Goal: Ask a question

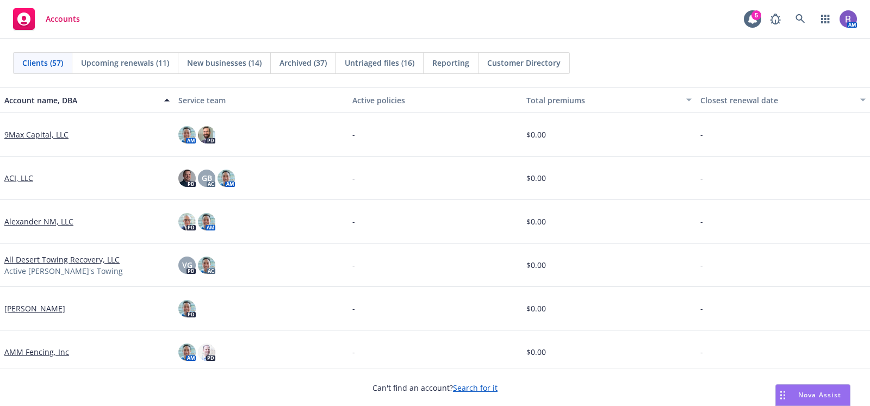
click at [814, 49] on div "Clients (57) Upcoming renewals (11) New businesses (14) Archived (37) Untriaged…" at bounding box center [435, 63] width 870 height 48
click at [800, 14] on icon at bounding box center [801, 19] width 10 height 10
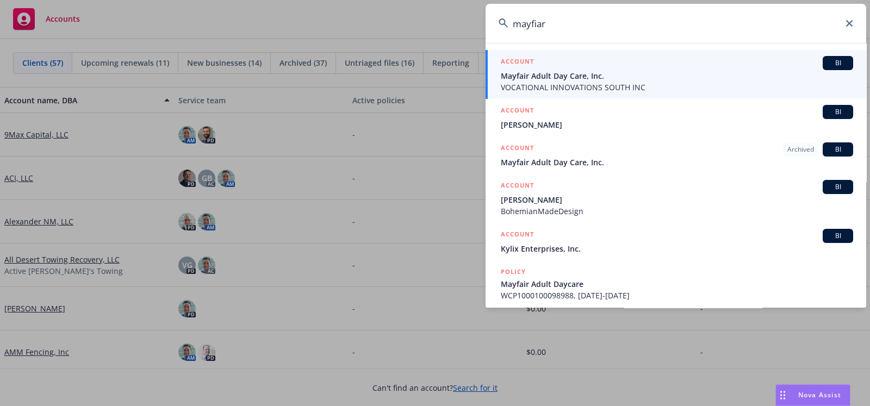
type input "mayfiar"
click at [572, 84] on span "VOCATIONAL INNOVATIONS SOUTH INC" at bounding box center [677, 87] width 352 height 11
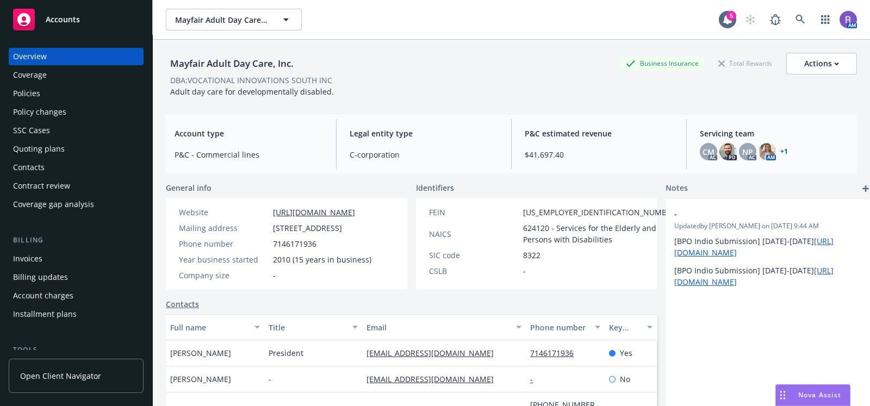
click at [31, 91] on div "Policies" at bounding box center [26, 93] width 27 height 17
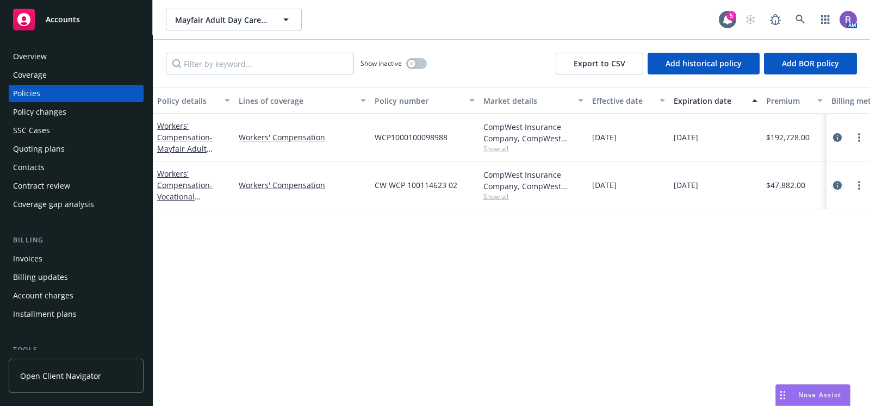
click at [833, 184] on icon "circleInformation" at bounding box center [837, 185] width 9 height 9
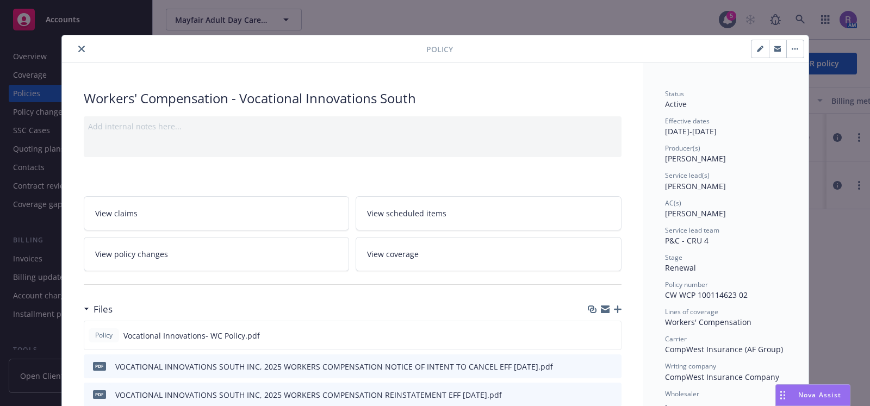
click at [83, 45] on div at bounding box center [246, 48] width 360 height 13
click at [75, 48] on button "close" at bounding box center [81, 48] width 13 height 13
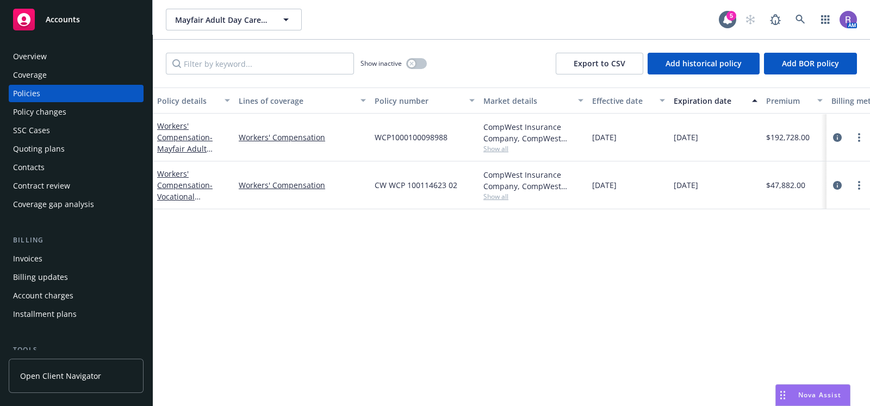
click at [32, 59] on div "Overview" at bounding box center [30, 56] width 34 height 17
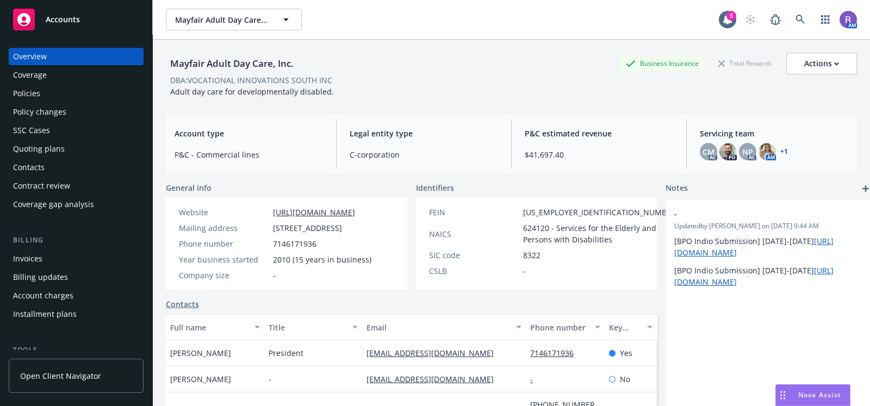
click at [780, 152] on link "+ 1" at bounding box center [784, 151] width 8 height 7
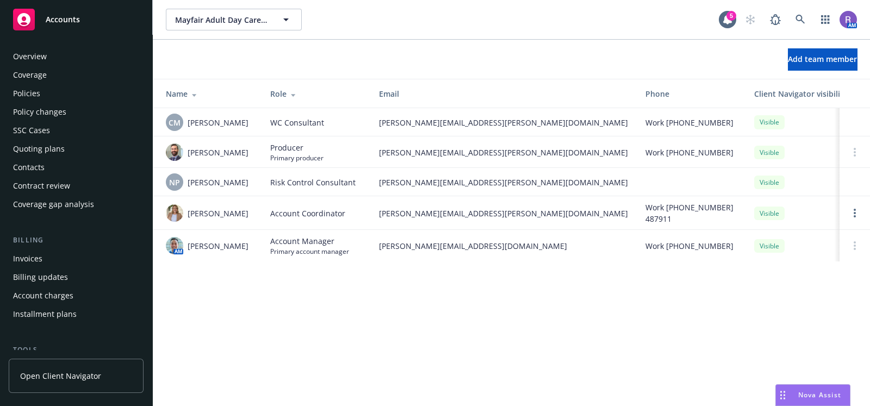
click at [38, 87] on div "Policies" at bounding box center [26, 93] width 27 height 17
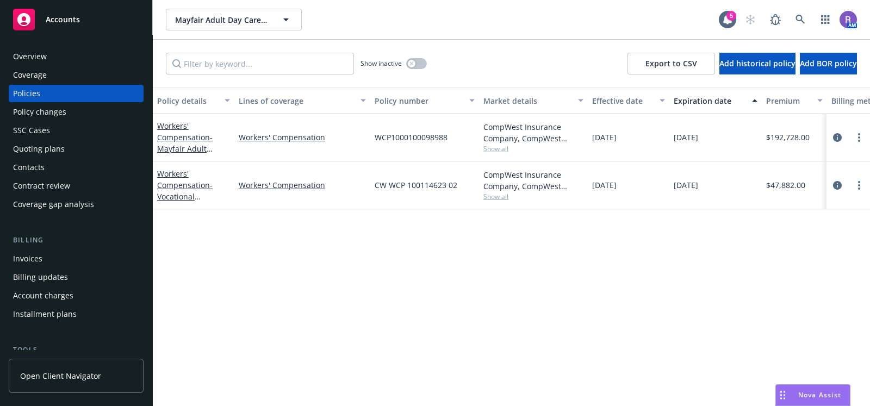
click at [674, 321] on div "Policy details Lines of coverage Policy number Market details Effective date Ex…" at bounding box center [511, 247] width 717 height 319
click at [833, 182] on icon "circleInformation" at bounding box center [837, 185] width 9 height 9
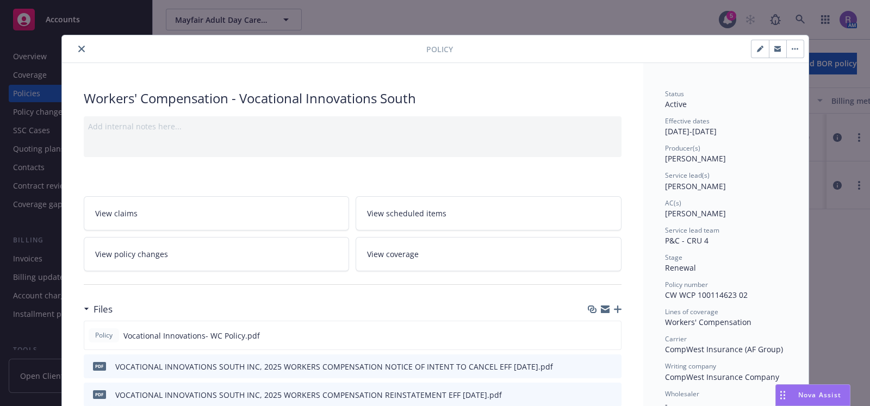
click at [76, 44] on button "close" at bounding box center [81, 48] width 13 height 13
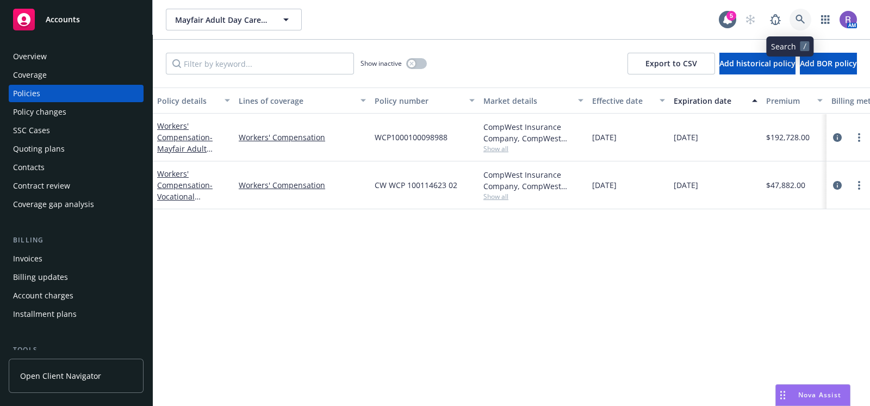
click at [791, 25] on link at bounding box center [801, 20] width 22 height 22
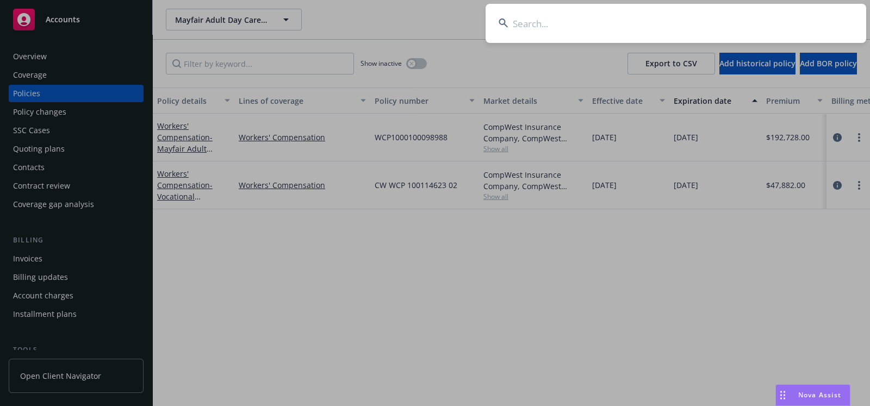
click at [760, 24] on input at bounding box center [676, 23] width 381 height 39
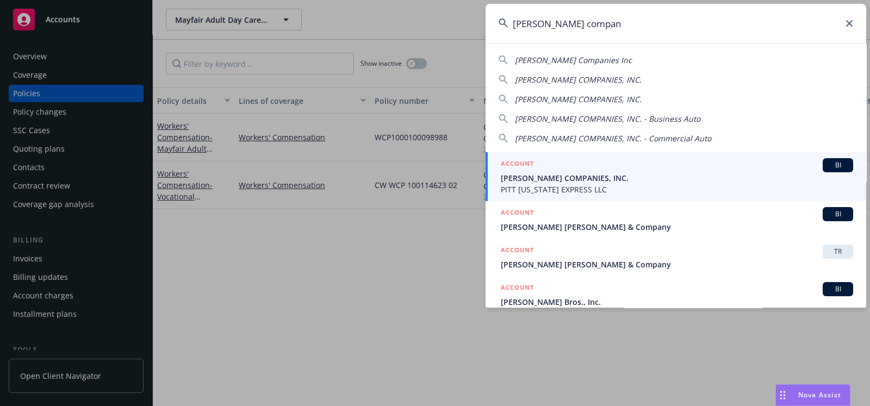
type input "hammel compan"
click at [564, 170] on div "ACCOUNT BI" at bounding box center [677, 165] width 352 height 14
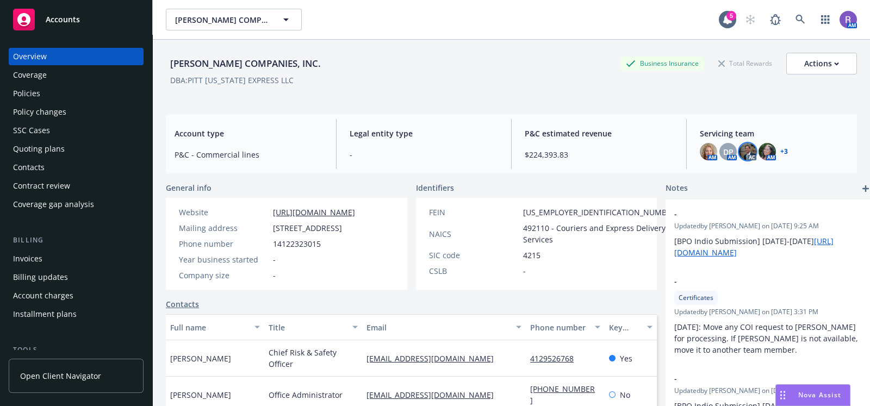
click at [739, 151] on img at bounding box center [747, 151] width 17 height 17
click at [780, 149] on link "+ 3" at bounding box center [784, 151] width 8 height 7
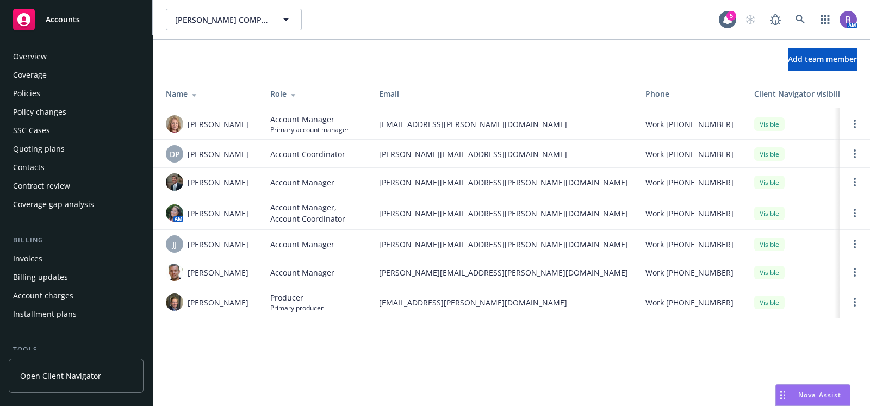
click at [32, 94] on div "Policies" at bounding box center [26, 93] width 27 height 17
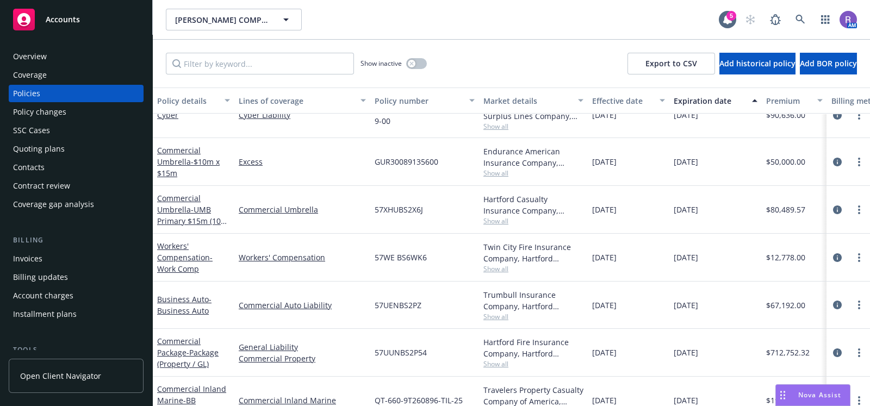
scroll to position [1136, 0]
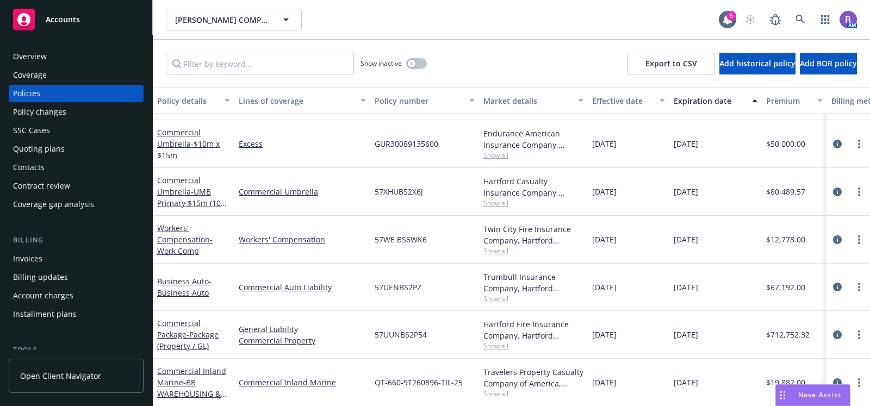
click at [790, 389] on div "Nova Assist" at bounding box center [813, 395] width 74 height 21
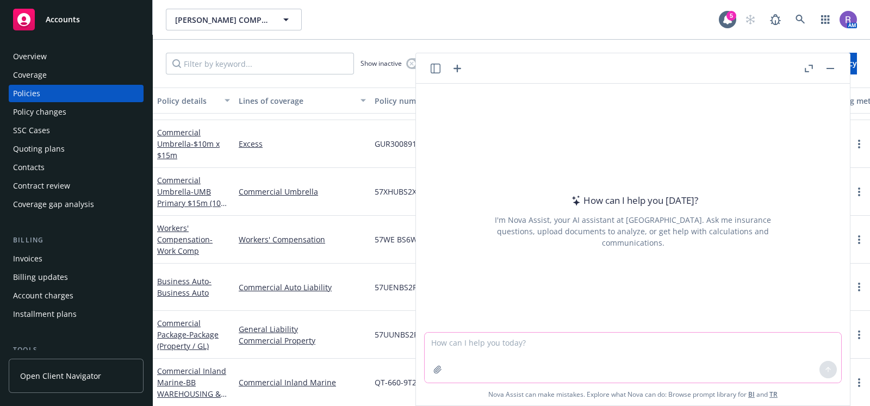
click at [634, 345] on textarea at bounding box center [633, 358] width 417 height 50
click at [433, 371] on icon "button" at bounding box center [437, 369] width 9 height 9
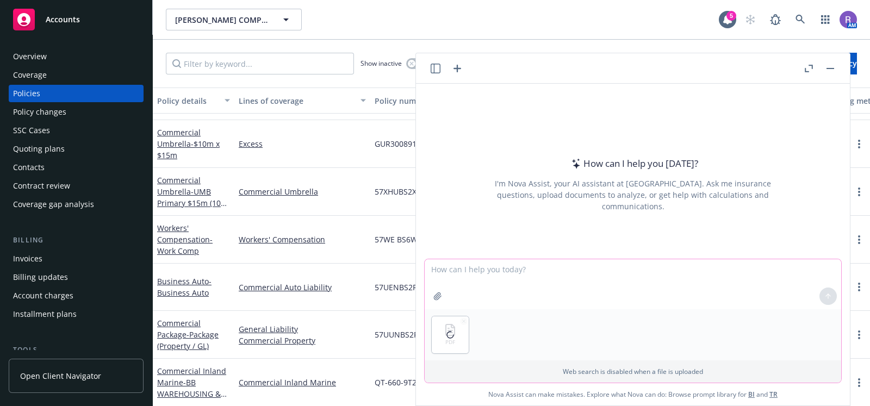
click at [479, 268] on textarea at bounding box center [633, 284] width 417 height 50
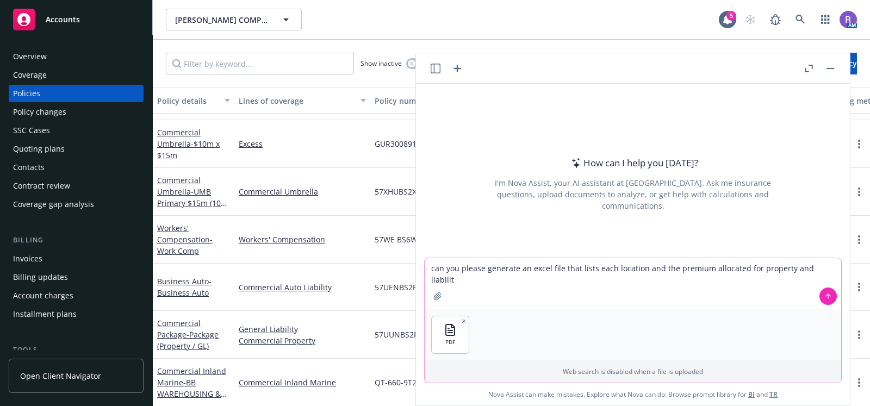
type textarea "can you please generate an excel file that lists each location and the premium …"
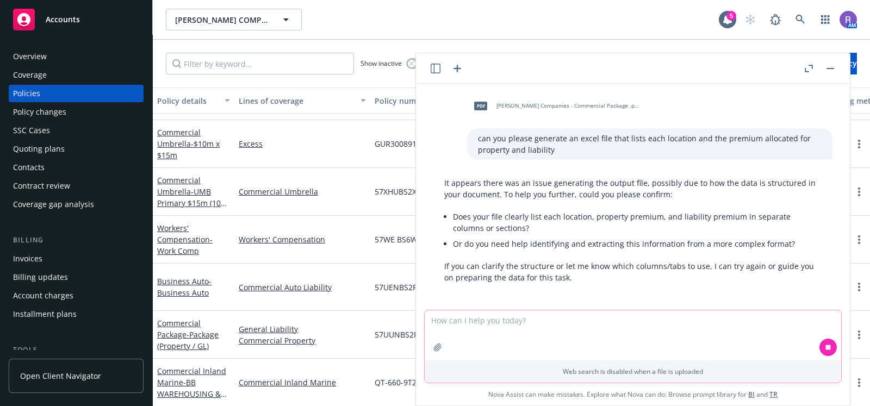
scroll to position [3, 0]
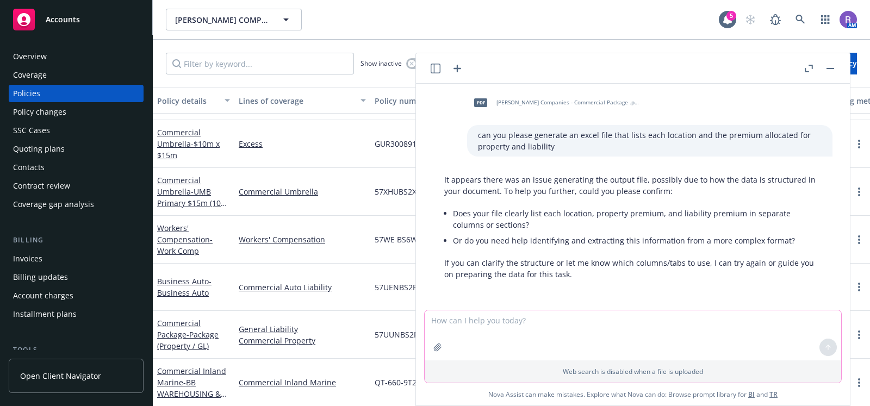
click at [538, 324] on textarea at bounding box center [633, 336] width 417 height 50
click at [551, 324] on textarea at bounding box center [633, 336] width 417 height 50
type textarea "How many locations are on this policy"
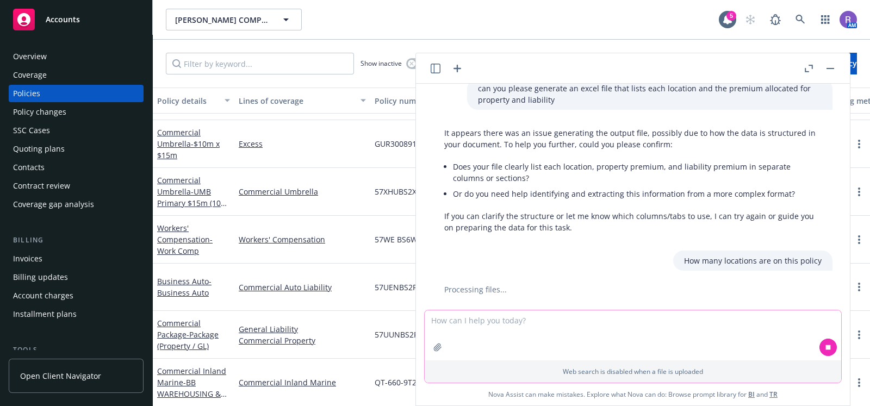
scroll to position [78, 0]
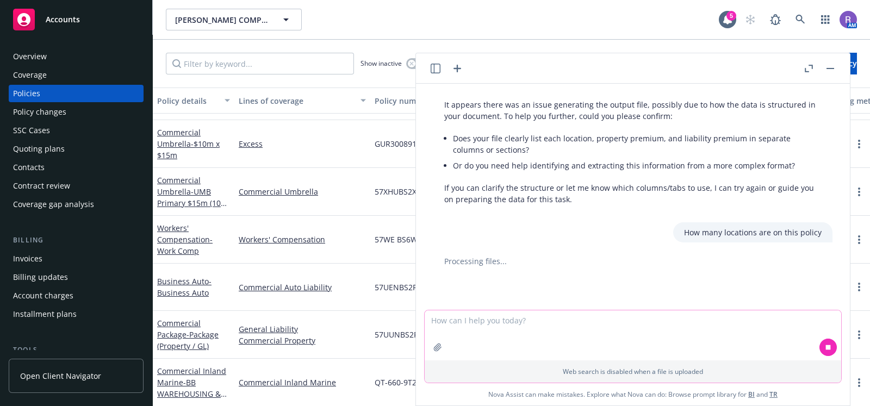
click at [519, 313] on textarea at bounding box center [633, 336] width 417 height 50
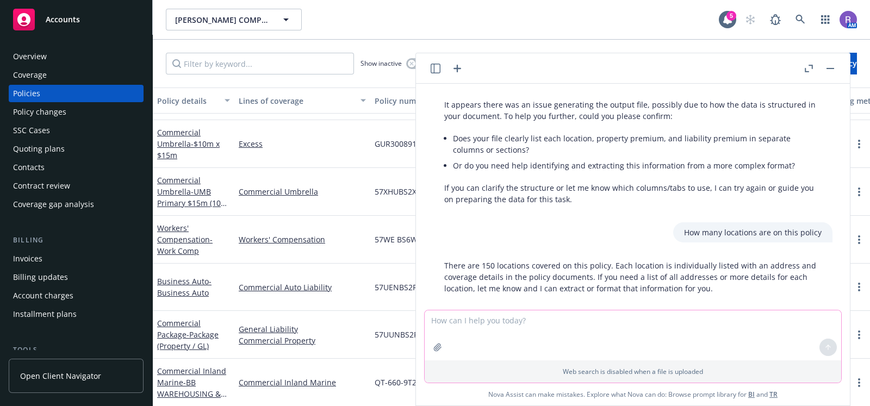
scroll to position [92, 0]
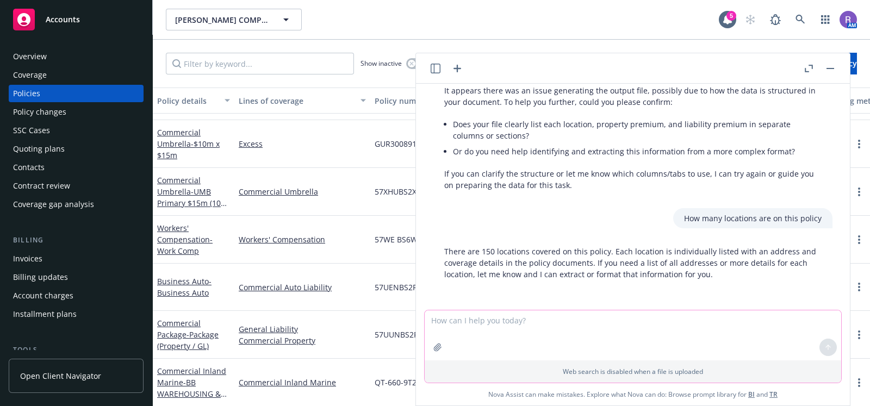
click at [572, 315] on textarea at bounding box center [633, 336] width 417 height 50
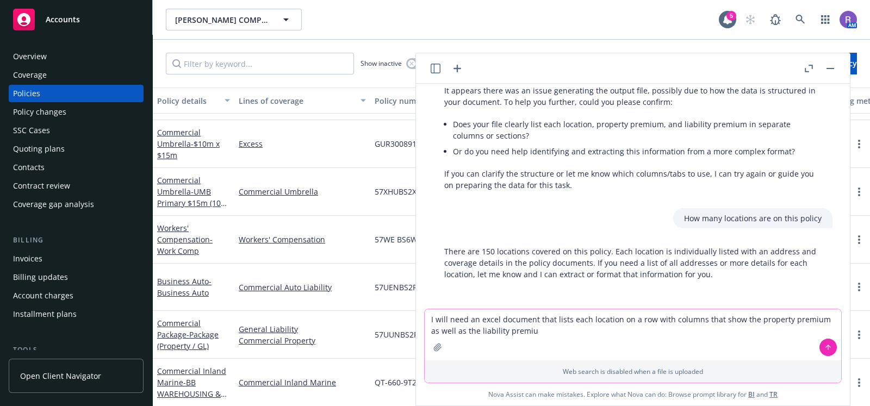
type textarea "I will need an excel document that lists each location on a row with columns th…"
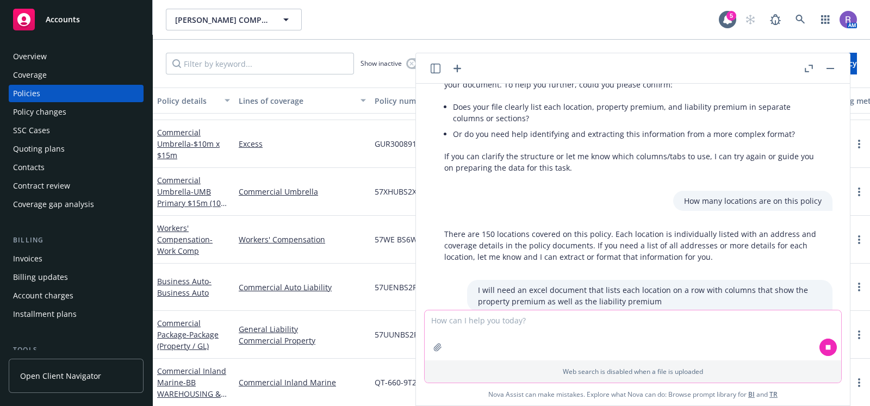
scroll to position [170, 0]
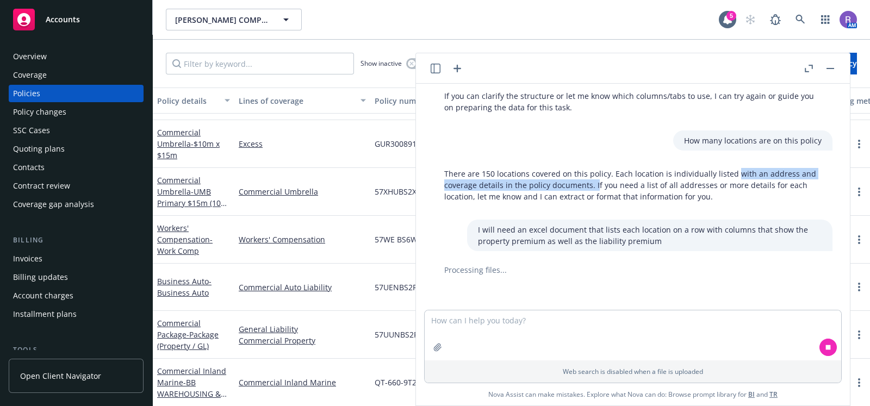
drag, startPoint x: 609, startPoint y: 184, endPoint x: 731, endPoint y: 186, distance: 122.4
click at [731, 186] on div "There are 150 locations covered on this policy. Each location is individually l…" at bounding box center [632, 185] width 399 height 43
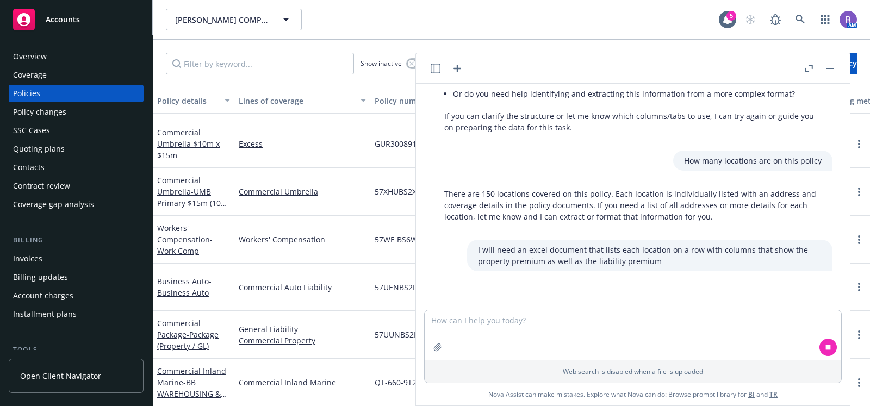
click at [684, 198] on p "There are 150 locations covered on this policy. Each location is individually l…" at bounding box center [632, 205] width 377 height 34
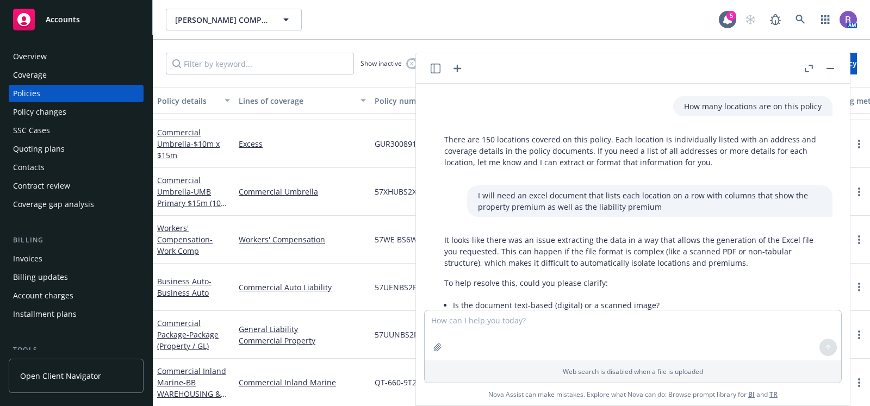
scroll to position [204, 0]
drag, startPoint x: 479, startPoint y: 207, endPoint x: 601, endPoint y: 212, distance: 121.9
click at [601, 212] on p "I will need an excel document that lists each location on a row with columns th…" at bounding box center [650, 201] width 344 height 23
click at [594, 247] on p "It looks like there was an issue extracting the data in a way that allows the g…" at bounding box center [632, 252] width 377 height 34
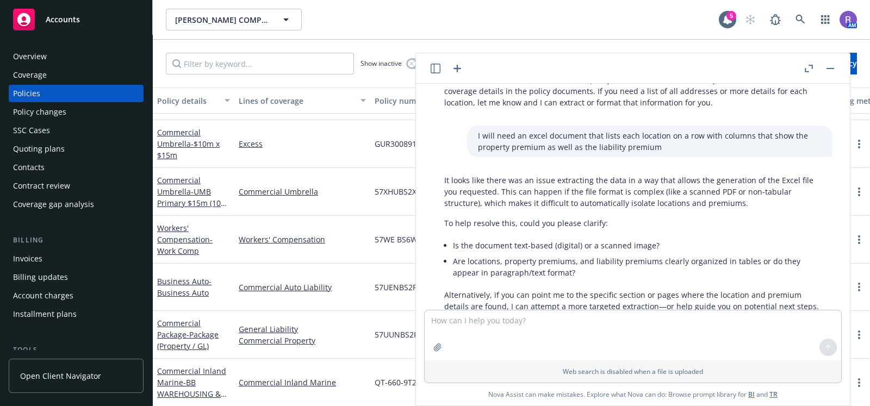
scroll to position [308, 0]
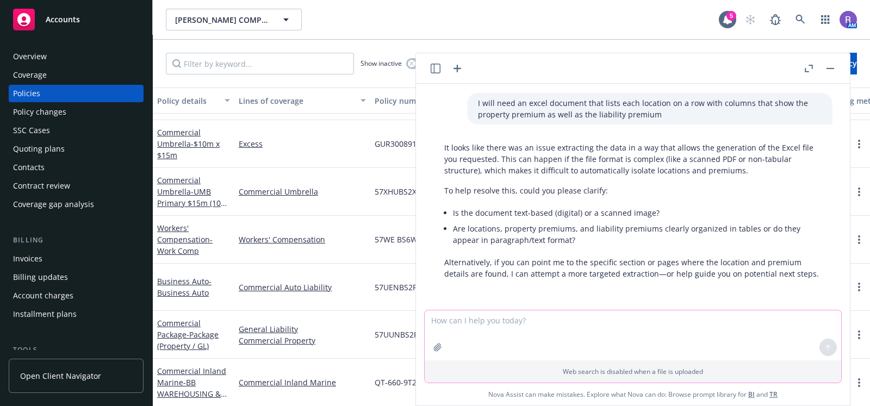
click at [436, 345] on icon "button" at bounding box center [437, 347] width 9 height 9
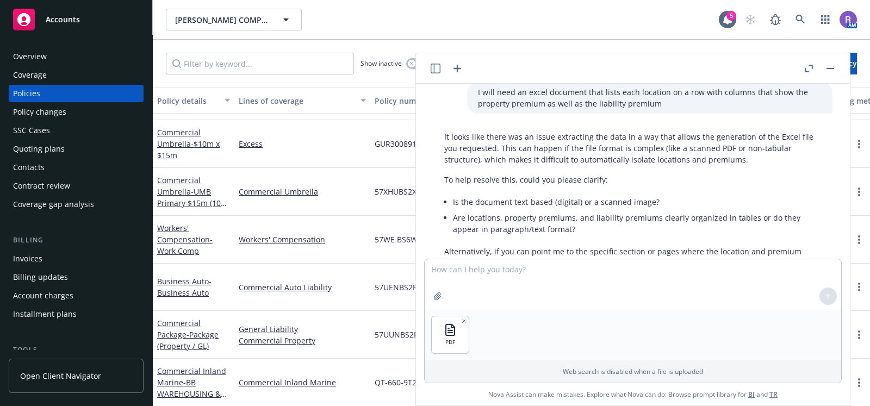
click at [521, 107] on p "I will need an excel document that lists each location on a row with columns th…" at bounding box center [650, 97] width 344 height 23
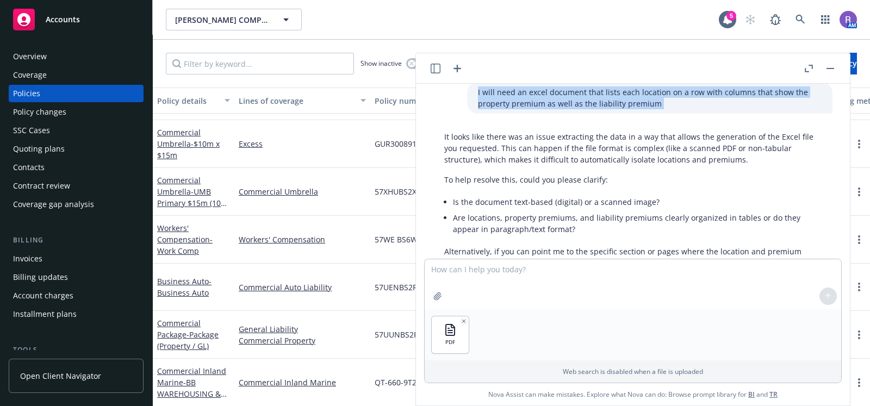
click at [521, 107] on p "I will need an excel document that lists each location on a row with columns th…" at bounding box center [650, 97] width 344 height 23
copy p "I will need an excel document that lists each location on a row with columns th…"
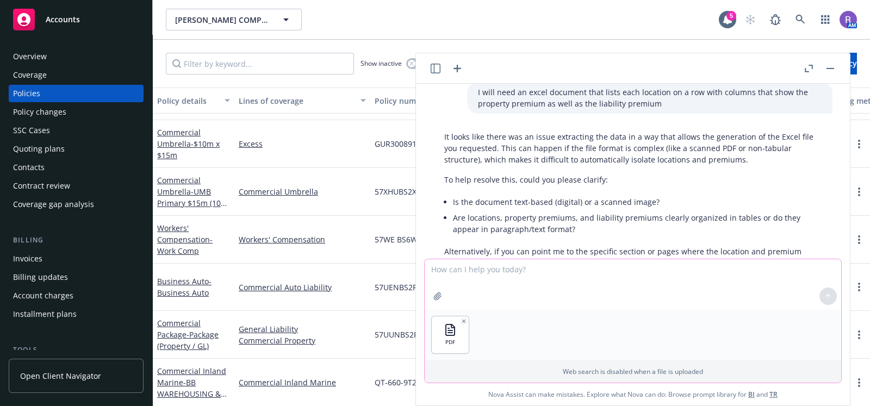
click at [503, 276] on textarea at bounding box center [633, 284] width 417 height 50
paste textarea "I will need an excel document that lists each location on a row with columns th…"
type textarea "I will need an excel document that lists each location on a row with columns th…"
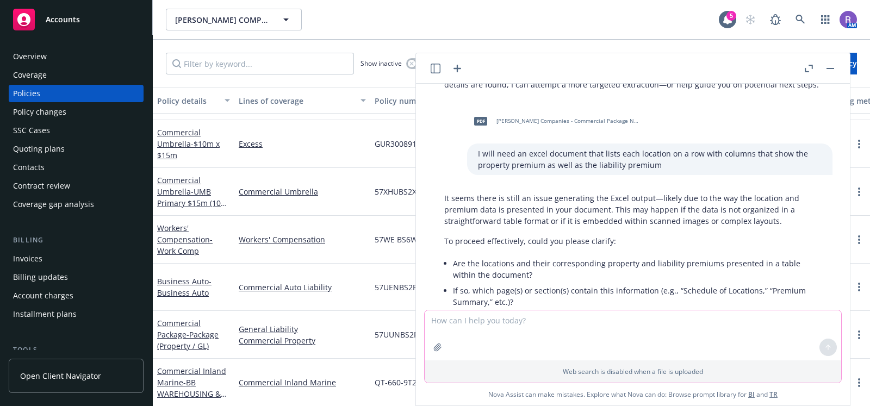
scroll to position [575, 0]
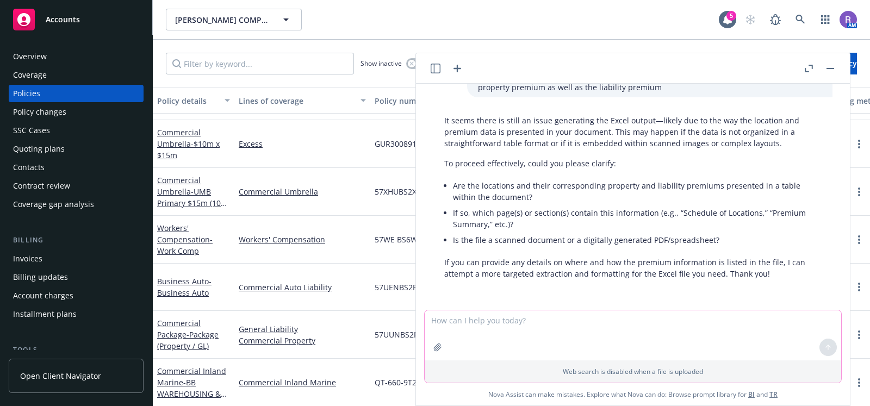
click at [501, 326] on textarea at bounding box center [633, 336] width 417 height 50
type textarea "can you create an excel ready table of the location premiums broken down by pro…"
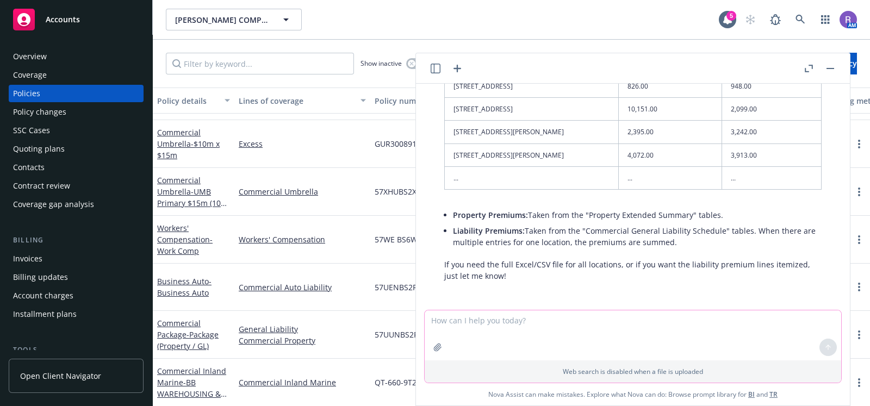
scroll to position [1057, 0]
click at [519, 324] on textarea at bounding box center [633, 336] width 417 height 50
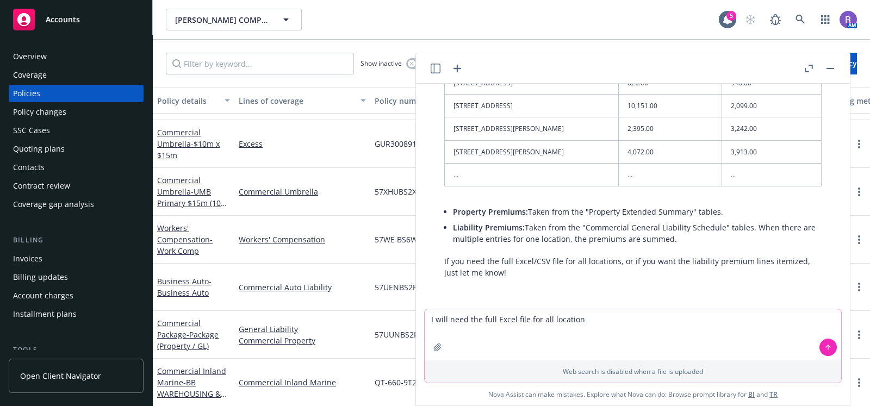
type textarea "I will need the full Excel file for all locations"
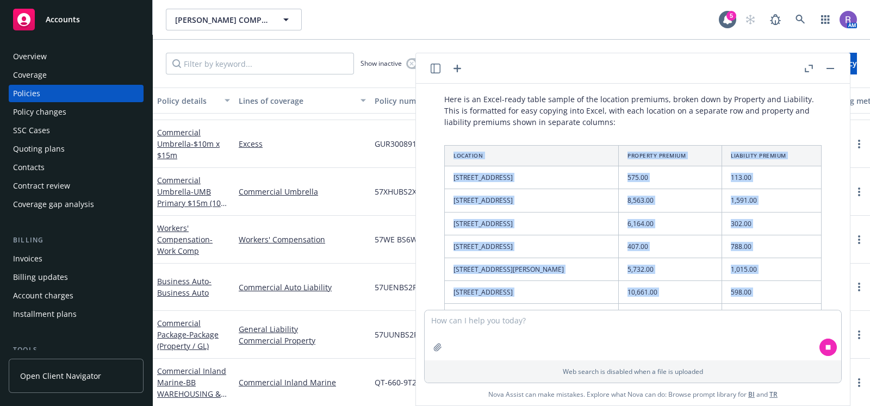
scroll to position [1132, 0]
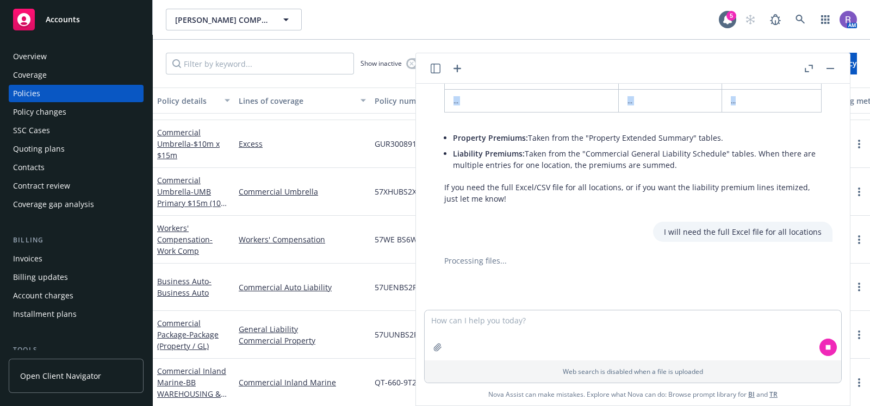
drag, startPoint x: 453, startPoint y: 168, endPoint x: 788, endPoint y: 110, distance: 340.0
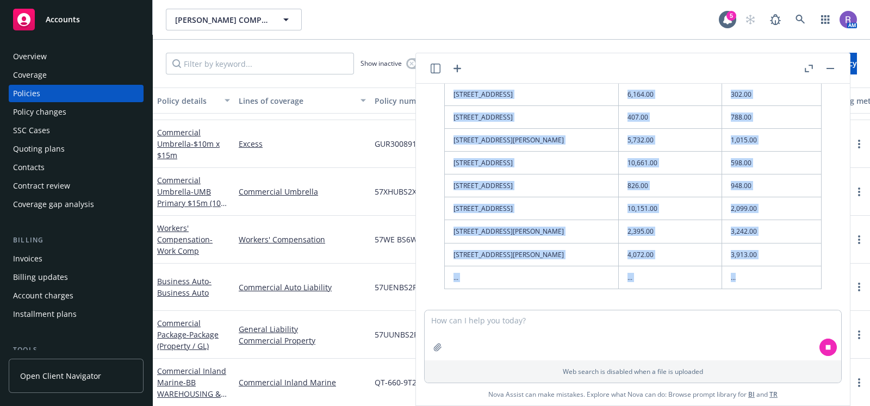
scroll to position [943, 0]
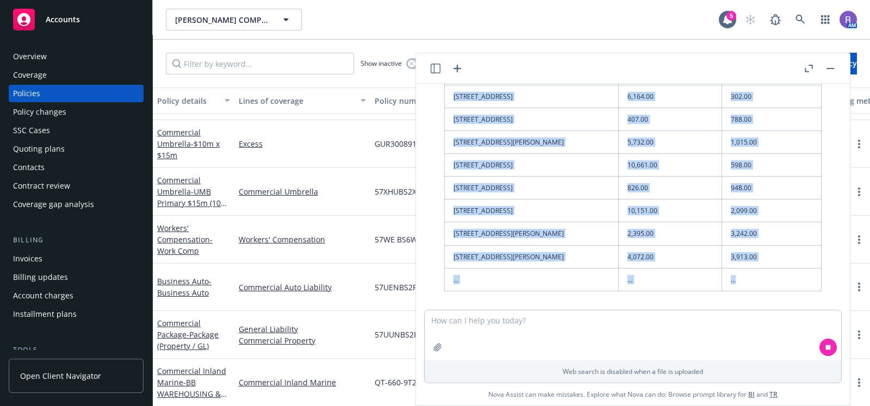
copy table "Location Property Premium Liability Premium 2128 E US HIGHWAY 30, GRAND ISLAND,…"
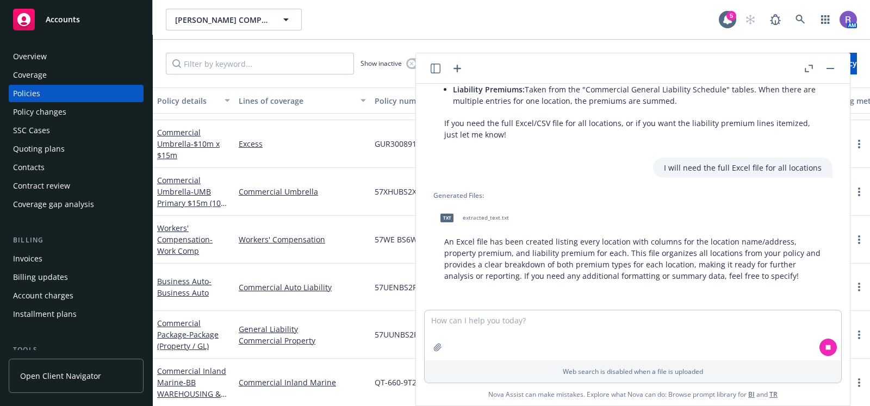
scroll to position [1198, 0]
click at [488, 216] on span "extracted_text.txt" at bounding box center [486, 215] width 46 height 7
click at [511, 321] on textarea at bounding box center [633, 336] width 417 height 50
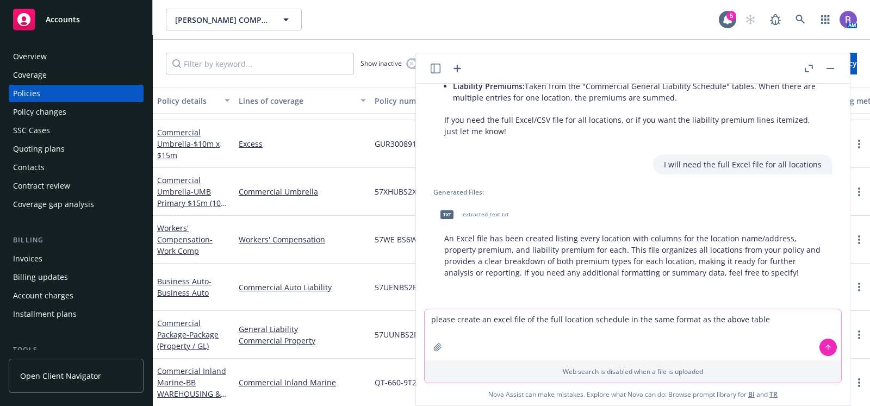
type textarea "please create an excel file of the full location schedule in the same format as…"
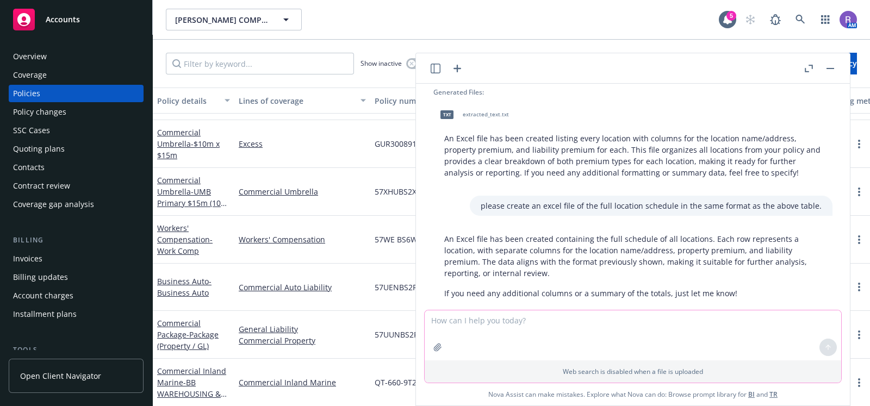
scroll to position [1319, 0]
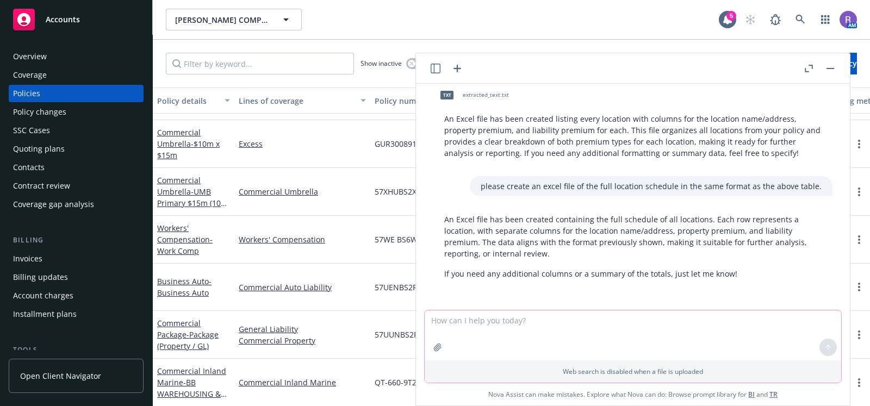
click at [573, 332] on textarea at bounding box center [633, 336] width 417 height 50
type textarea "Please send the file again"
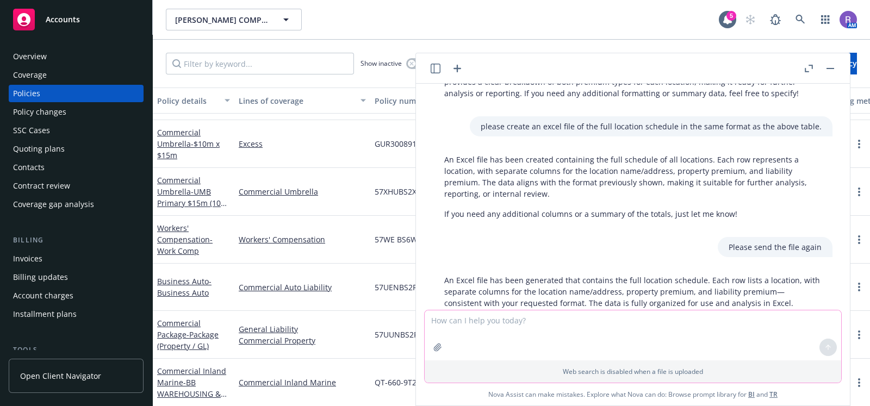
scroll to position [1428, 0]
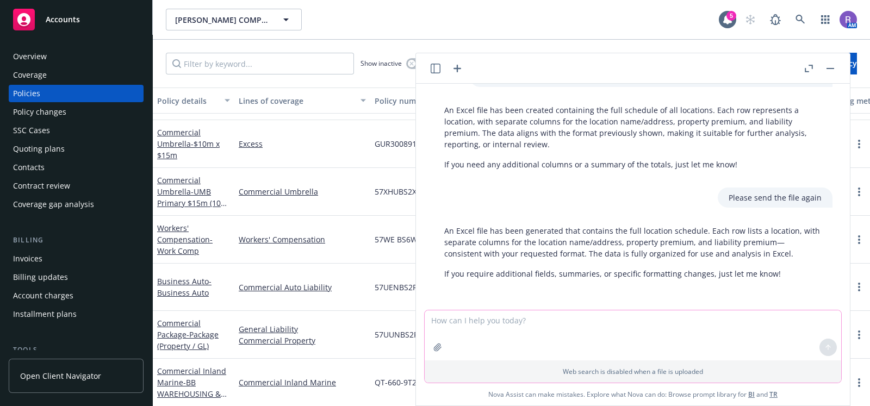
click at [529, 324] on textarea at bounding box center [633, 336] width 417 height 50
type textarea "I am not seeing that a file was created"
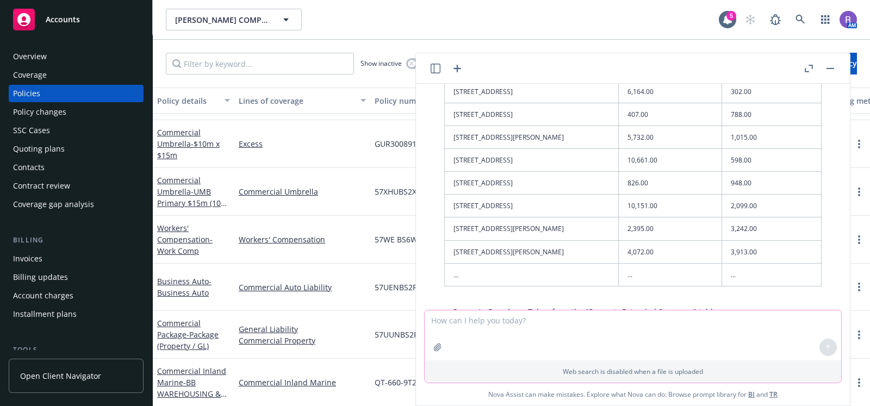
scroll to position [976, 0]
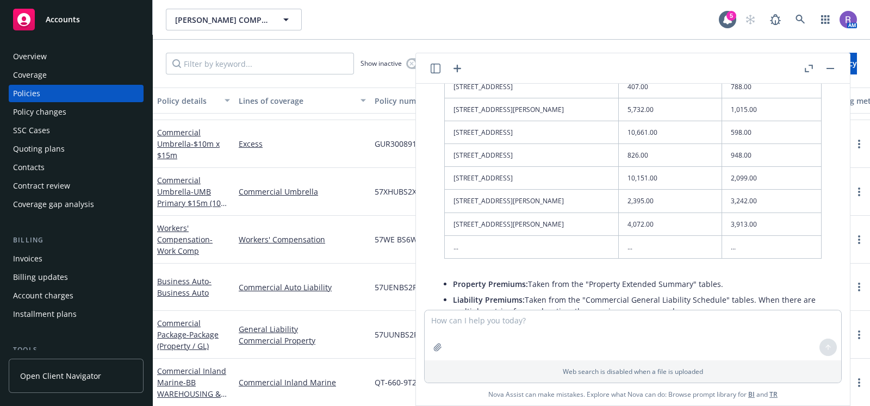
click at [585, 210] on td "209 WHITEHEAD RD, TRENTON, NJ 08619-3250" at bounding box center [532, 201] width 174 height 23
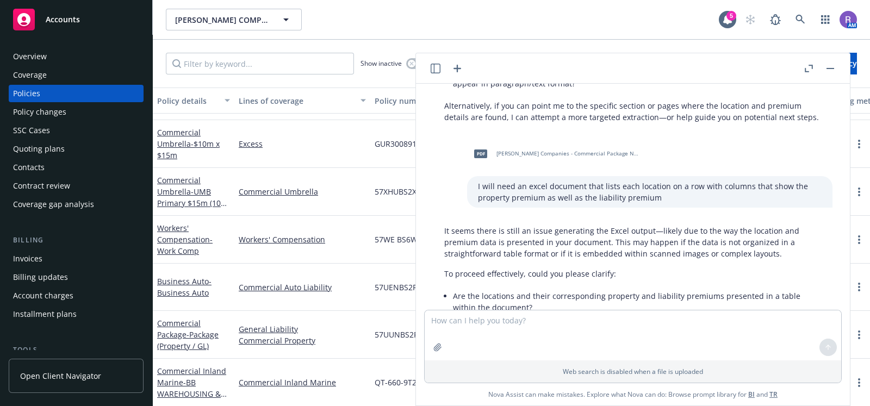
scroll to position [0, 0]
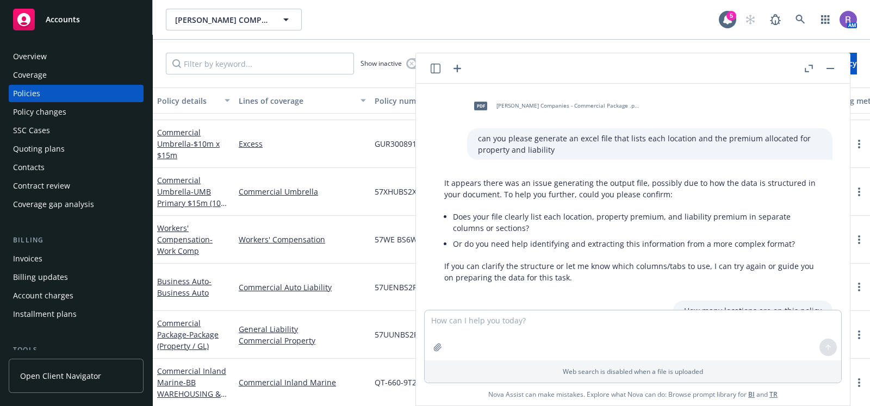
click at [807, 68] on icon "button" at bounding box center [809, 69] width 8 height 8
